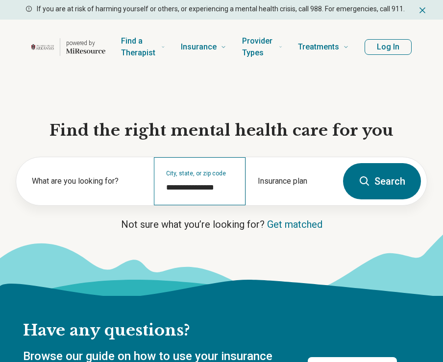
type input "**********"
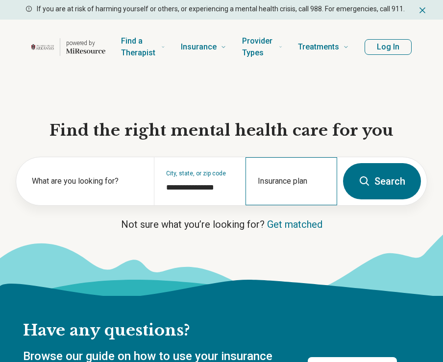
drag, startPoint x: 384, startPoint y: 189, endPoint x: 316, endPoint y: 200, distance: 69.5
click at [383, 189] on button "Search" at bounding box center [382, 181] width 78 height 36
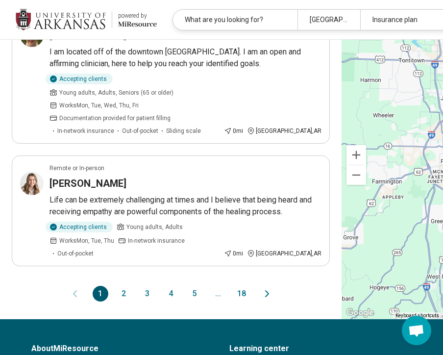
scroll to position [1274, 0]
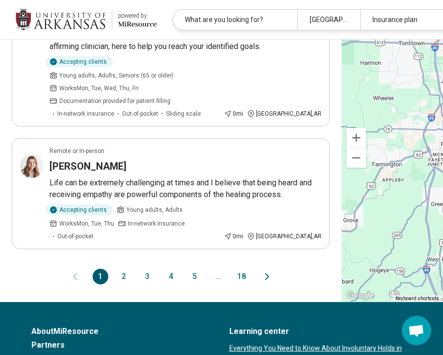
click at [116, 284] on button "2" at bounding box center [124, 276] width 16 height 16
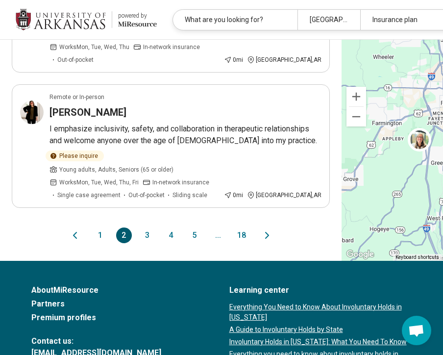
scroll to position [1225, 0]
